Goal: Task Accomplishment & Management: Use online tool/utility

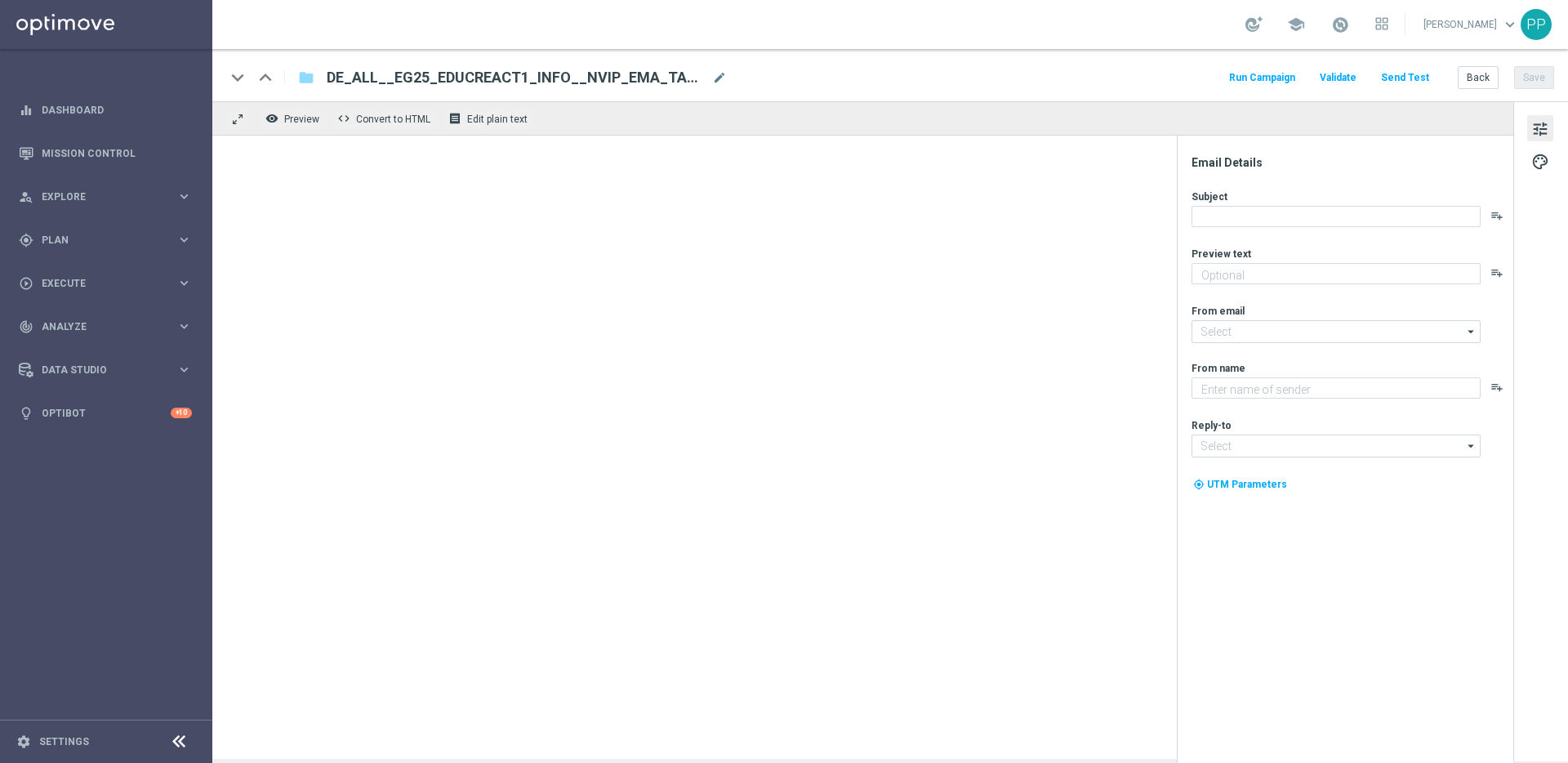
type textarea "Alle Infos zur El Gordo Weihnachtslotterie für dich"
type input "[EMAIL_ADDRESS][DOMAIN_NAME]"
type textarea "Lottoland"
type input "[EMAIL_ADDRESS][DOMAIN_NAME]"
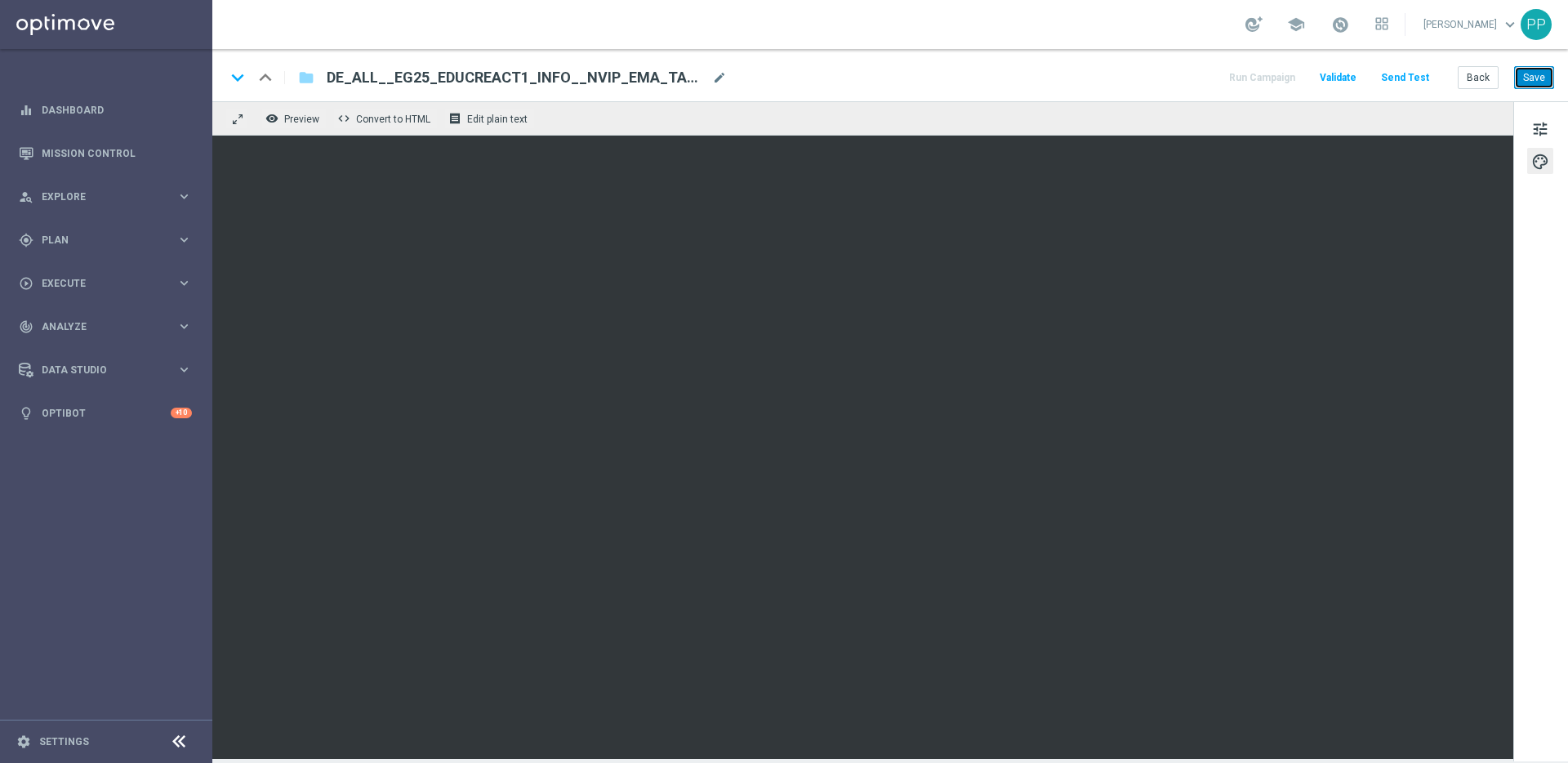
click at [1530, 81] on button "Save" at bounding box center [1534, 78] width 40 height 23
click at [1533, 79] on button "Save" at bounding box center [1534, 78] width 40 height 23
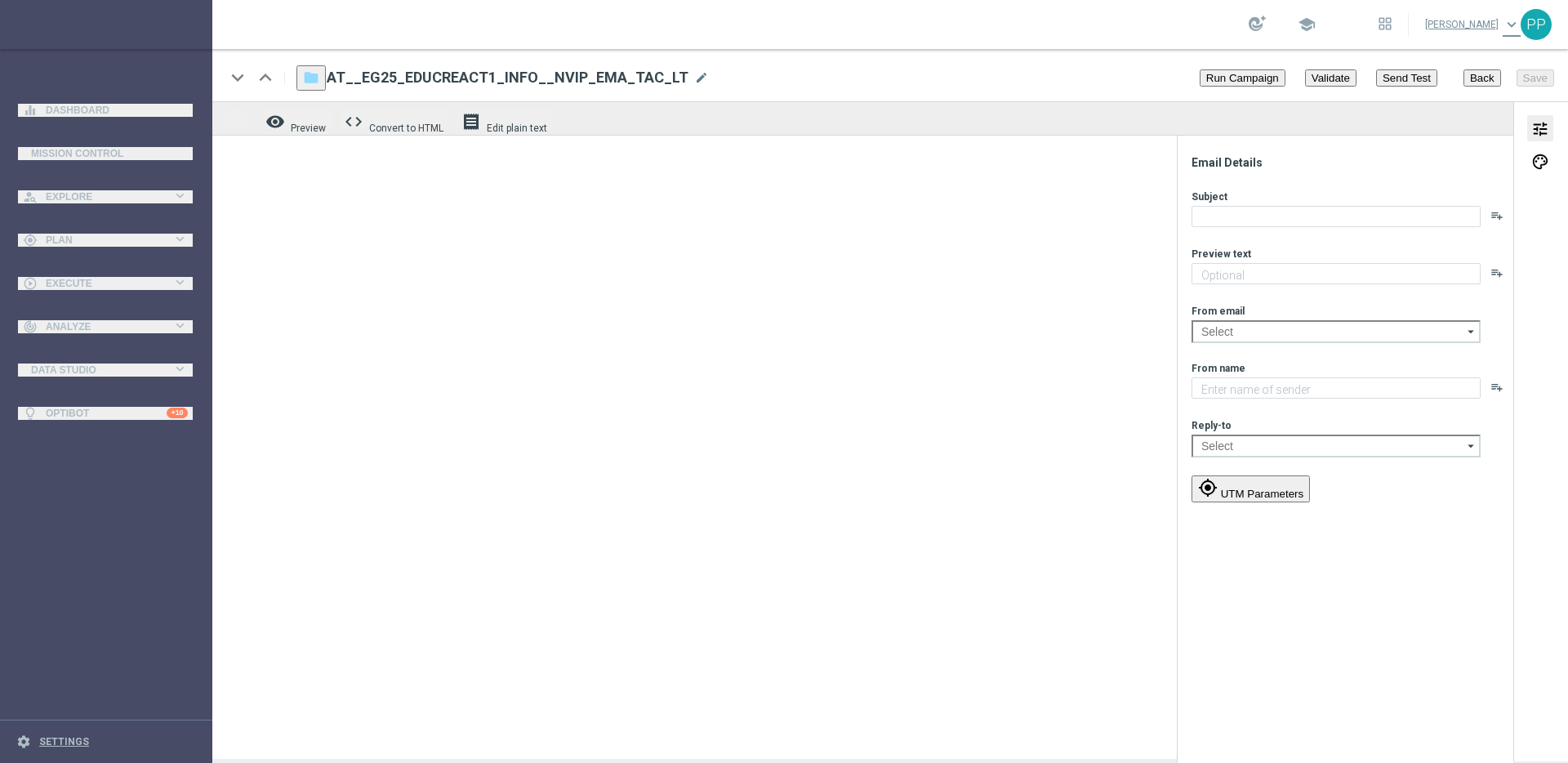
type textarea "Alle Infos zur El Gordo Weihnachtslotterie für dich"
type input "[EMAIL_ADDRESS][DOMAIN_NAME]"
type textarea "Lottoland"
type input "[EMAIL_ADDRESS][DOMAIN_NAME]"
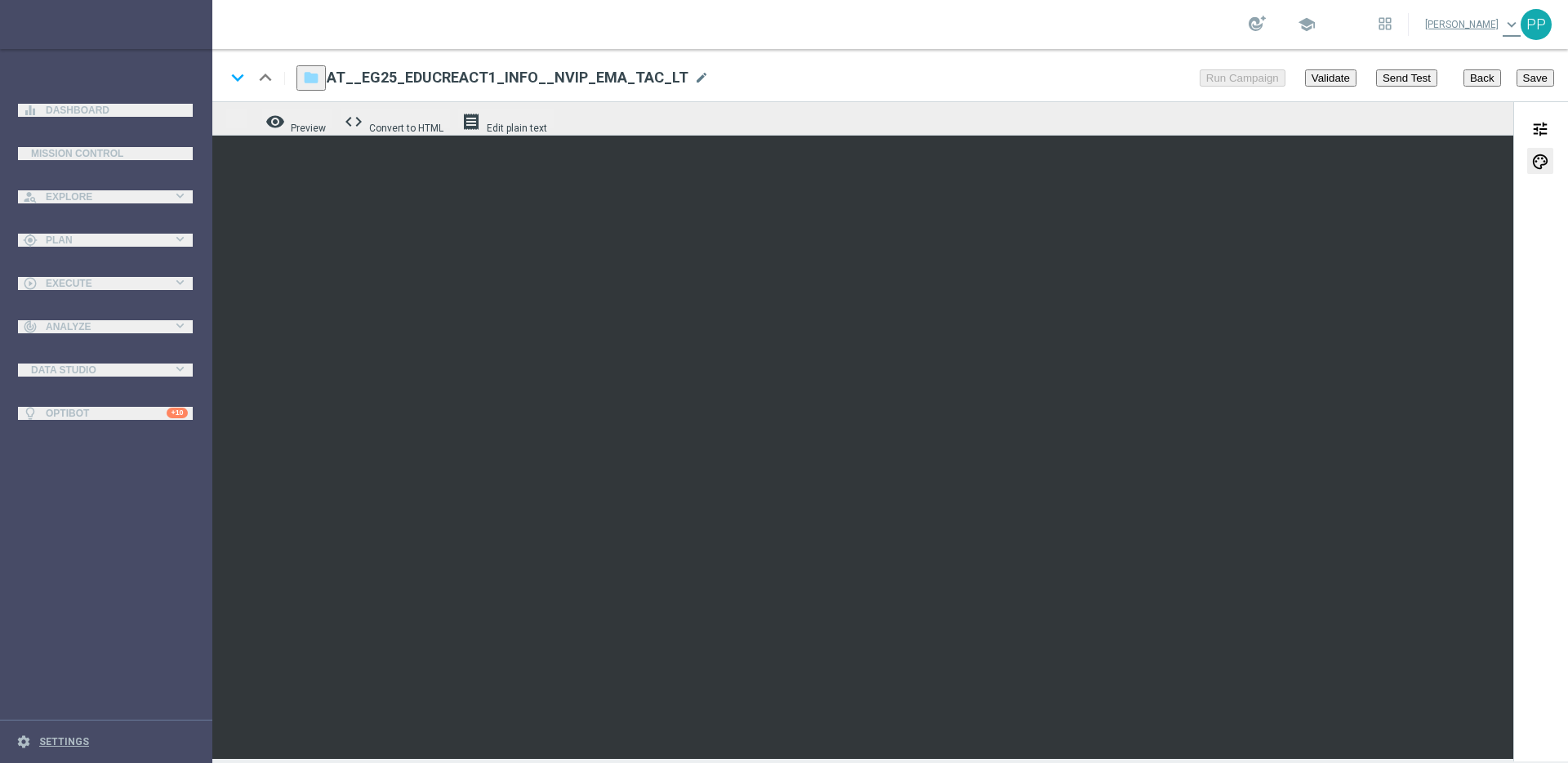
click at [1535, 73] on button "Save" at bounding box center [1535, 78] width 38 height 17
